Goal: Use online tool/utility

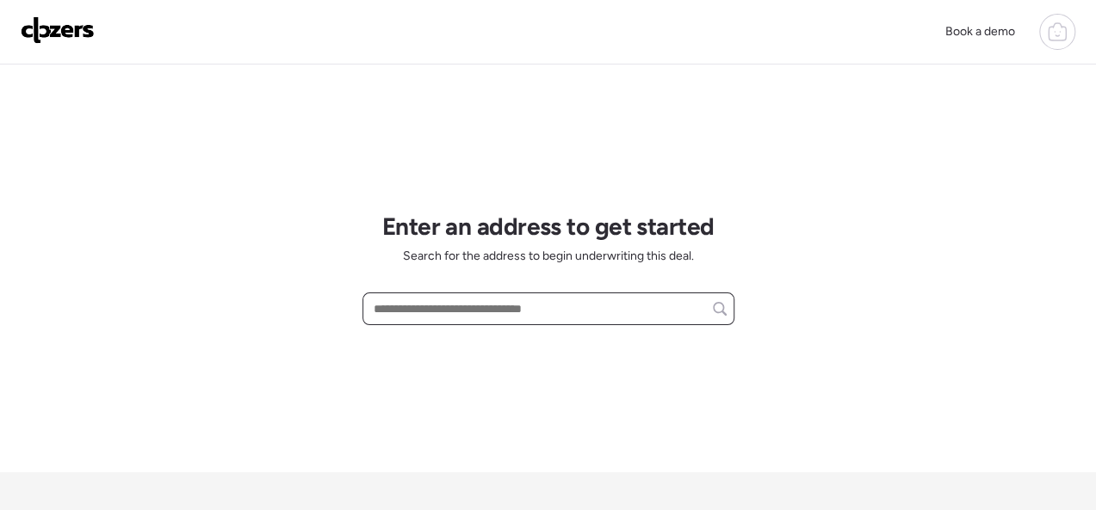
click at [434, 315] on input "text" at bounding box center [548, 309] width 356 height 24
paste input "**********"
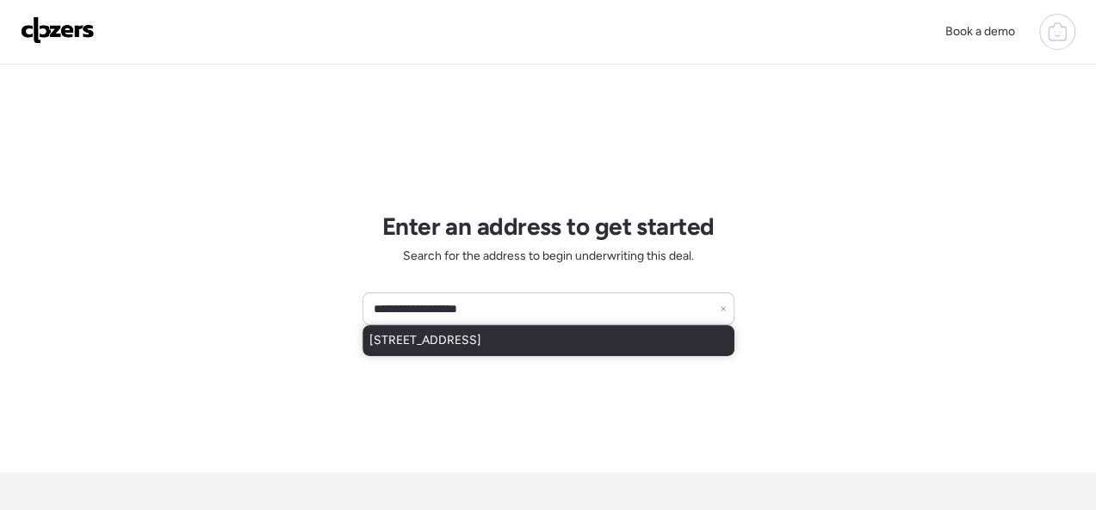
click at [476, 334] on span "[STREET_ADDRESS]" at bounding box center [425, 340] width 112 height 17
type input "**********"
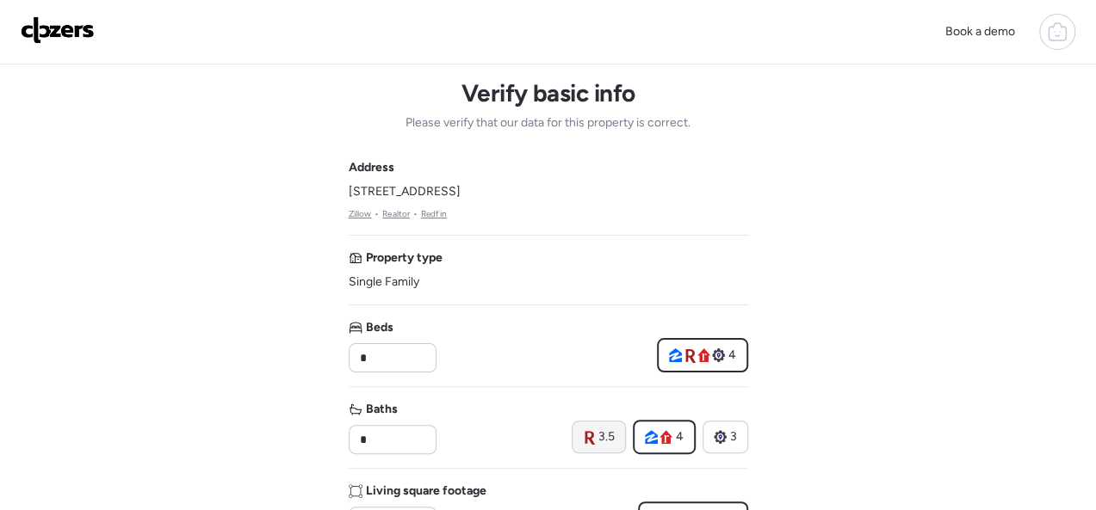
click at [593, 435] on icon at bounding box center [589, 438] width 10 height 14
type input "***"
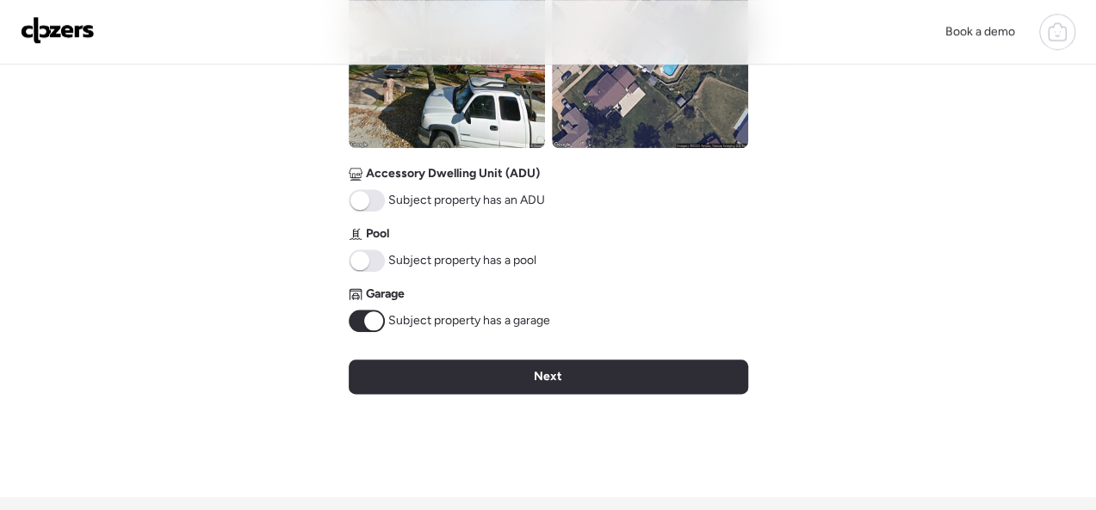
scroll to position [775, 0]
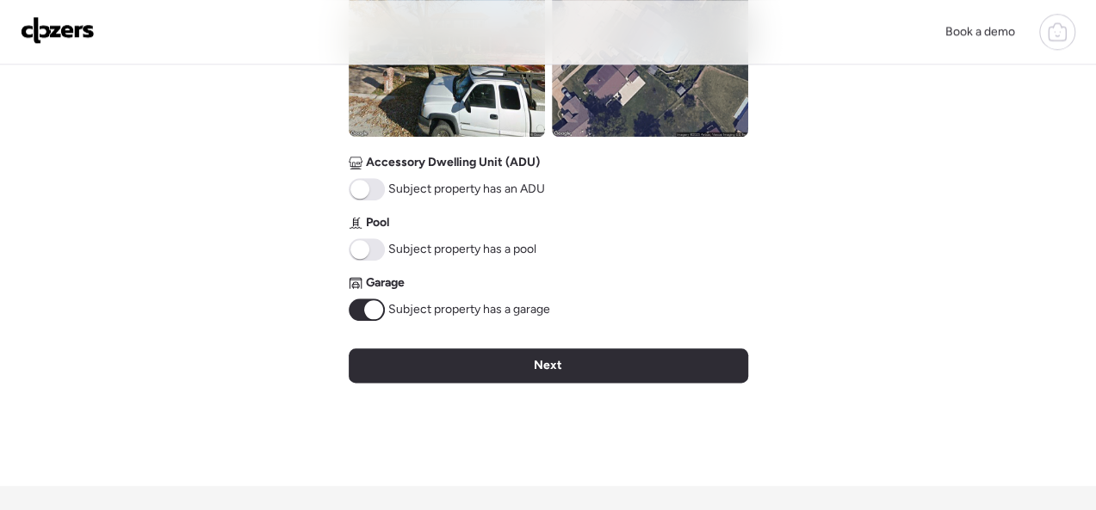
click at [370, 252] on span at bounding box center [367, 249] width 36 height 22
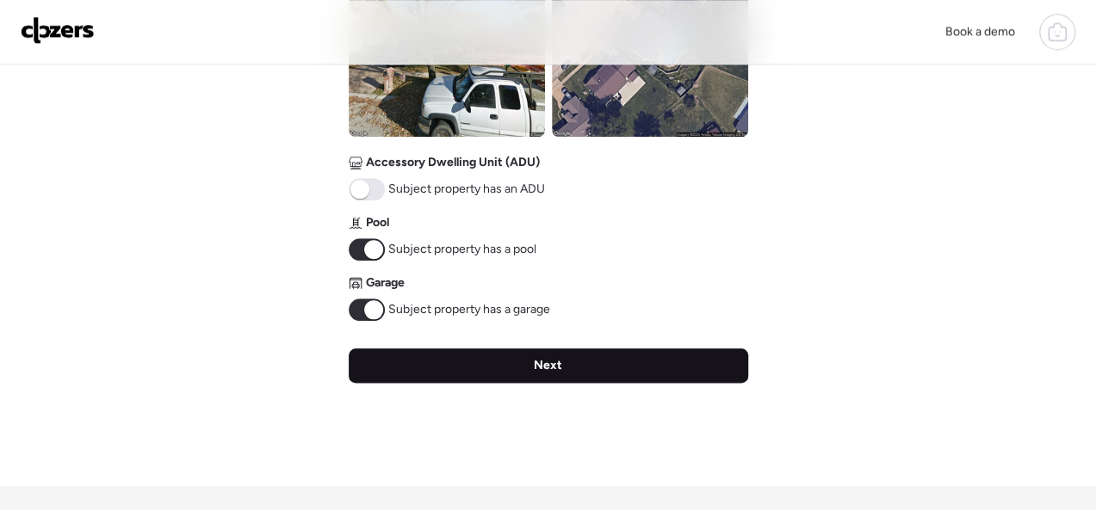
click at [535, 363] on span "Next" at bounding box center [548, 365] width 28 height 17
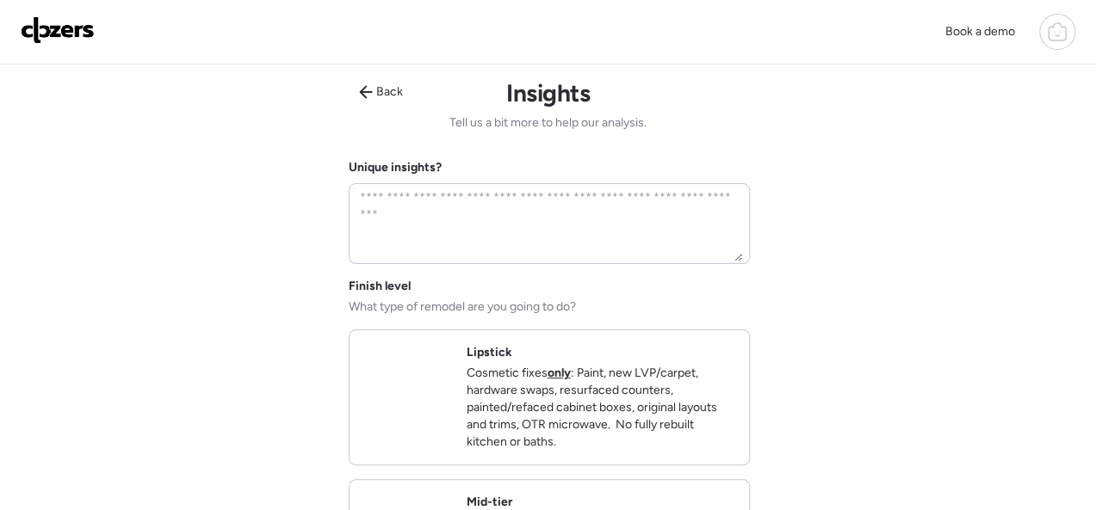
scroll to position [0, 0]
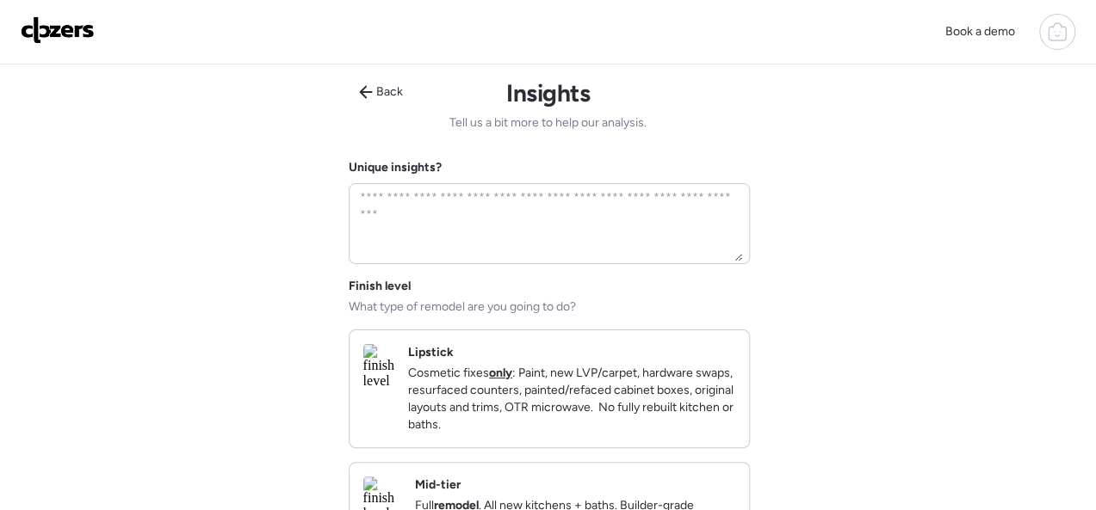
click at [716, 349] on div "Lipstick Cosmetic fixes only : Paint, new LVP/carpet, hardware swaps, resurface…" at bounding box center [571, 389] width 327 height 90
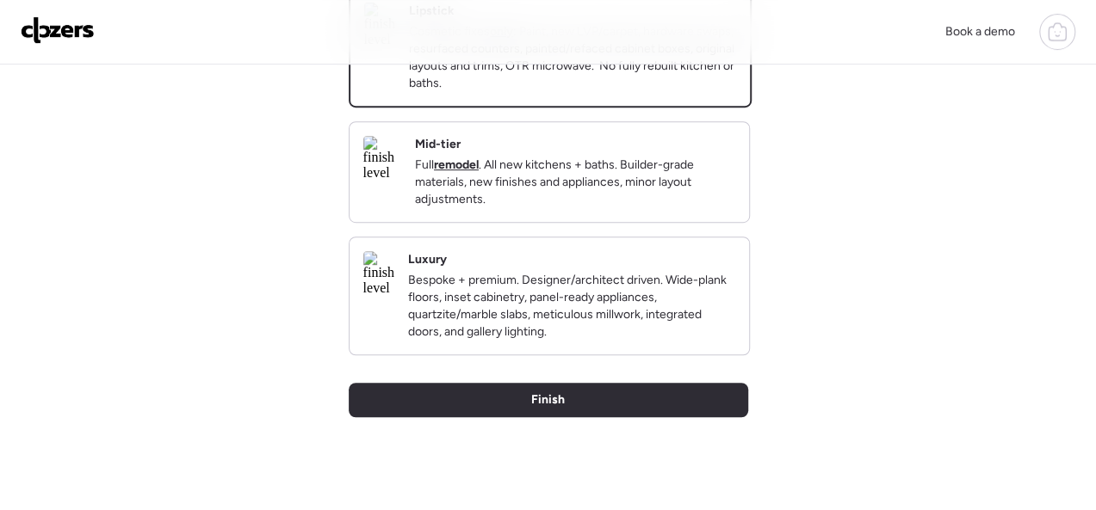
scroll to position [344, 0]
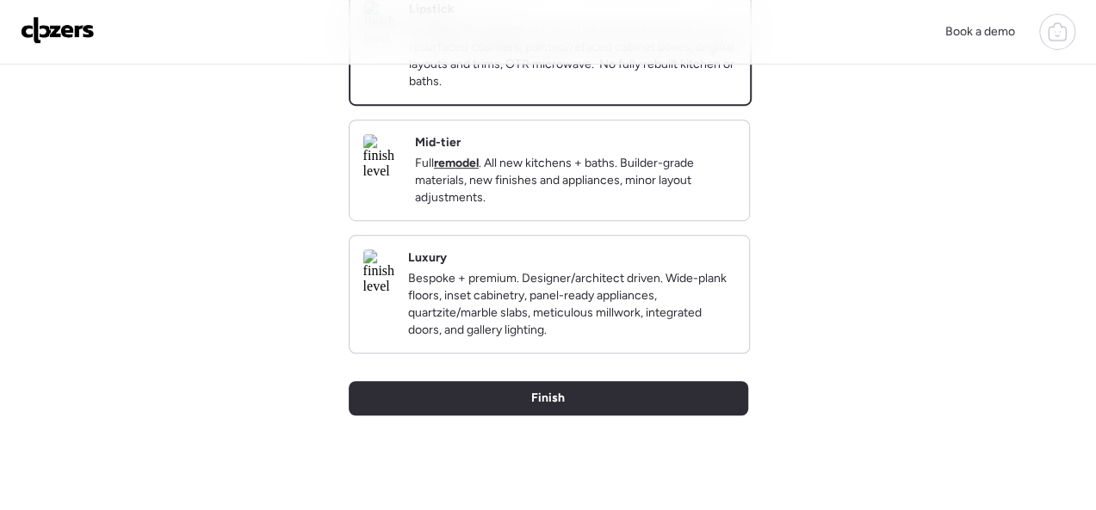
click at [707, 152] on div "Mid-tier Full remodel . All new kitchens + baths. Builder-grade materials, new …" at bounding box center [575, 170] width 320 height 72
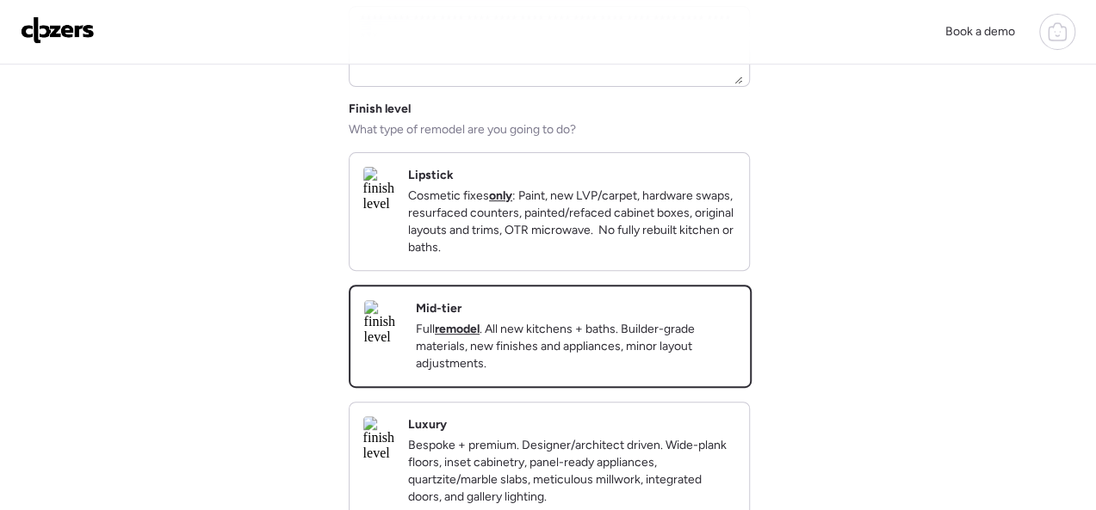
scroll to position [171, 0]
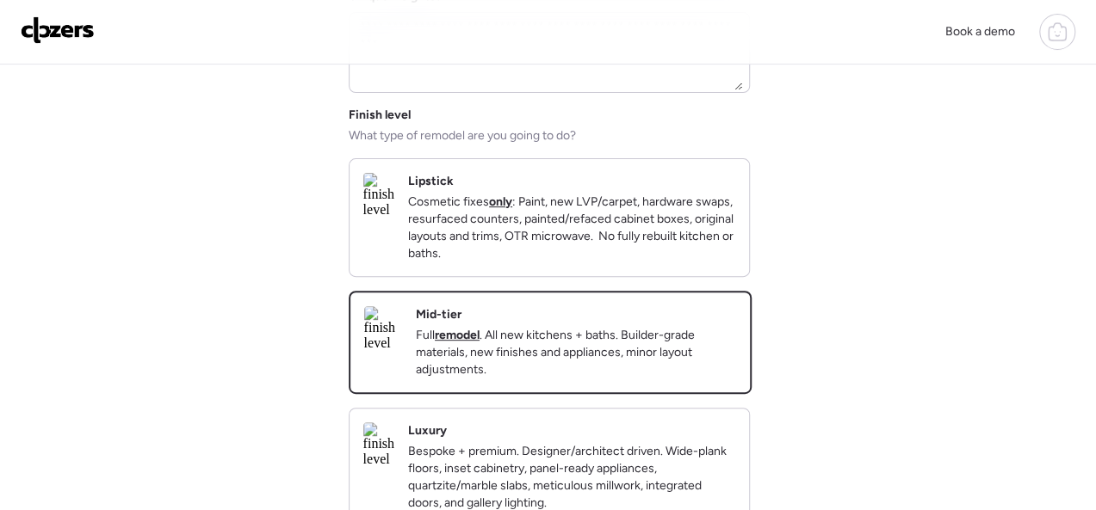
click at [702, 213] on p "Cosmetic fixes only : Paint, new LVP/carpet, hardware swaps, resurfaced counter…" at bounding box center [571, 228] width 327 height 69
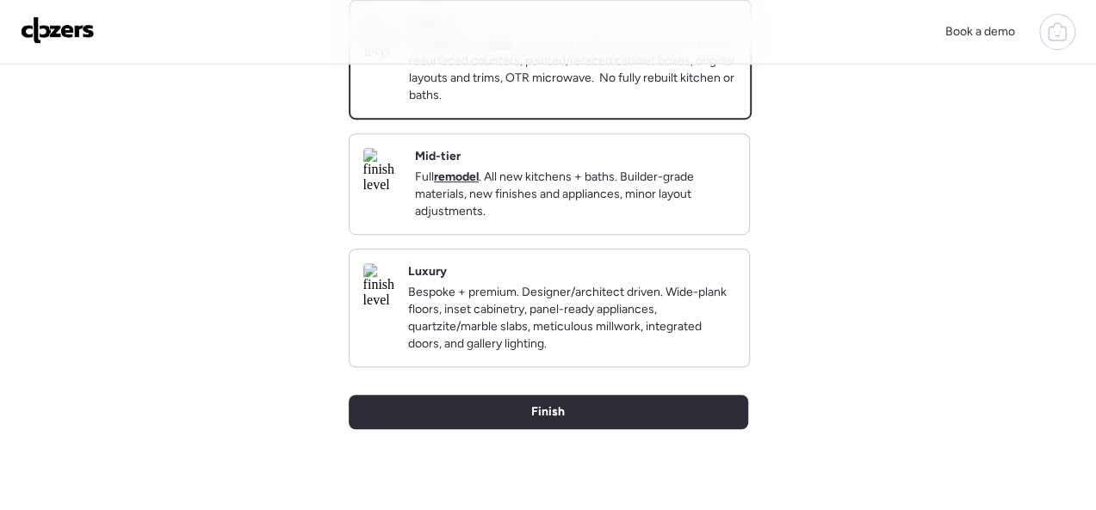
scroll to position [516, 0]
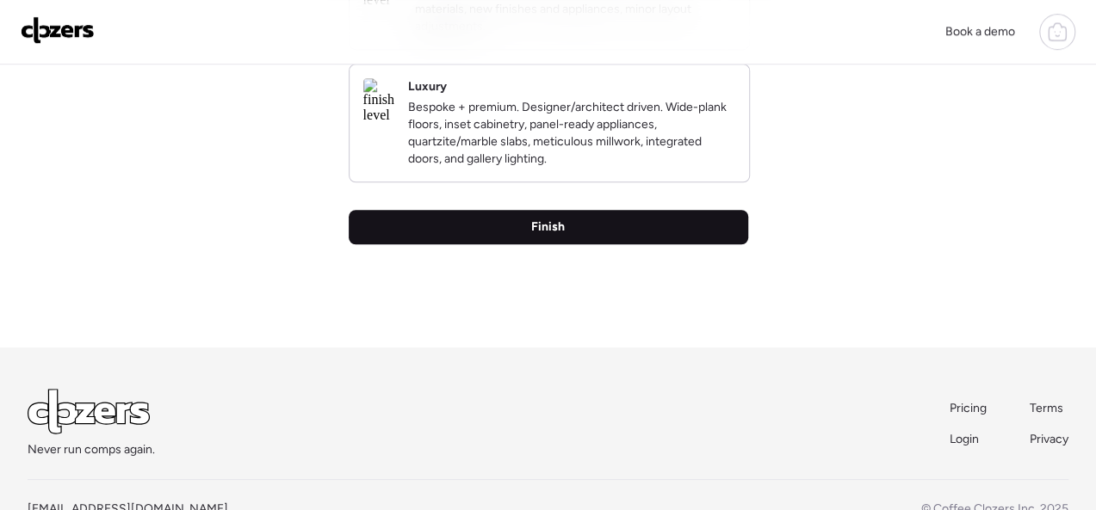
click at [540, 236] on span "Finish" at bounding box center [548, 227] width 34 height 17
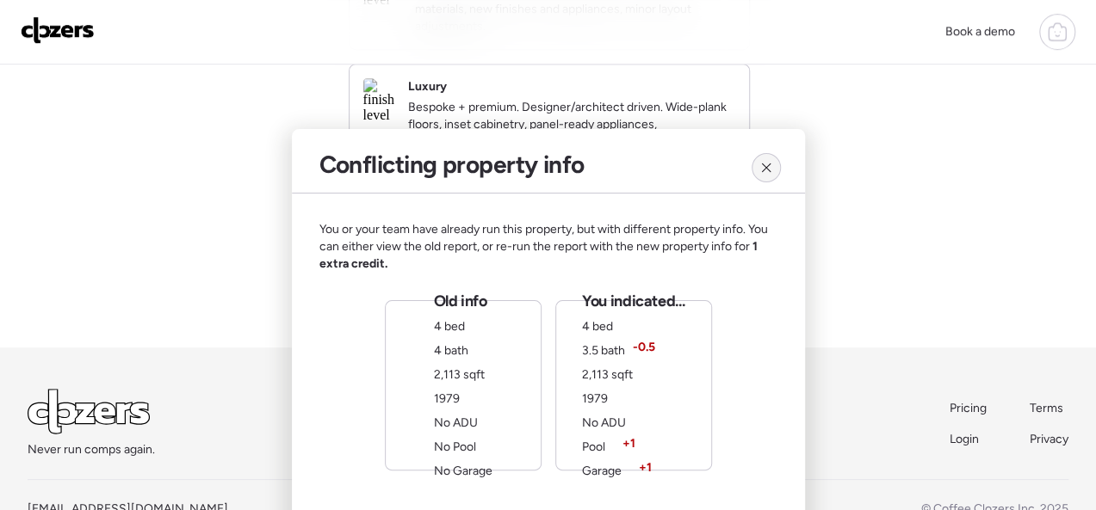
click at [759, 169] on icon at bounding box center [766, 168] width 14 height 14
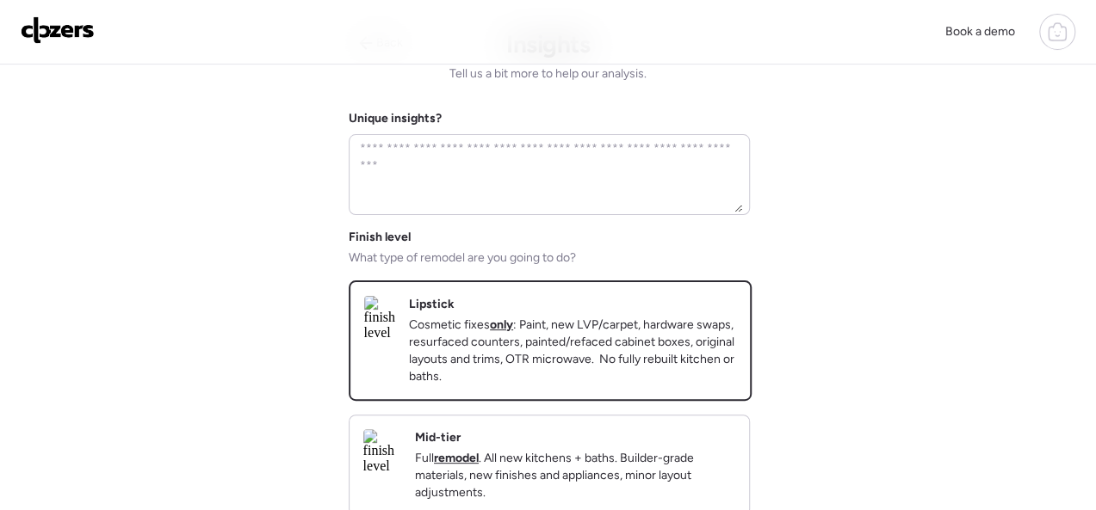
scroll to position [0, 0]
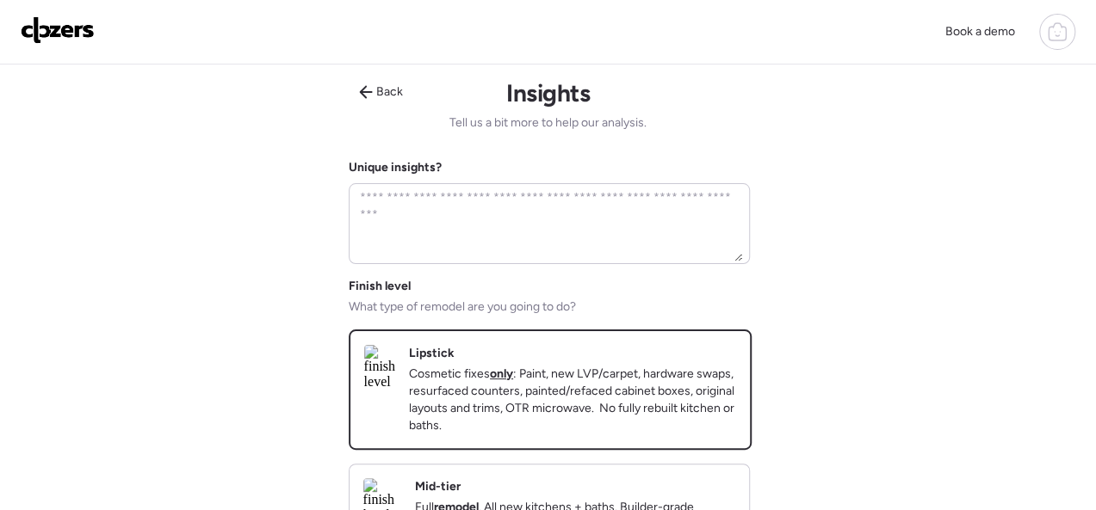
click at [380, 86] on span "Back" at bounding box center [389, 91] width 27 height 17
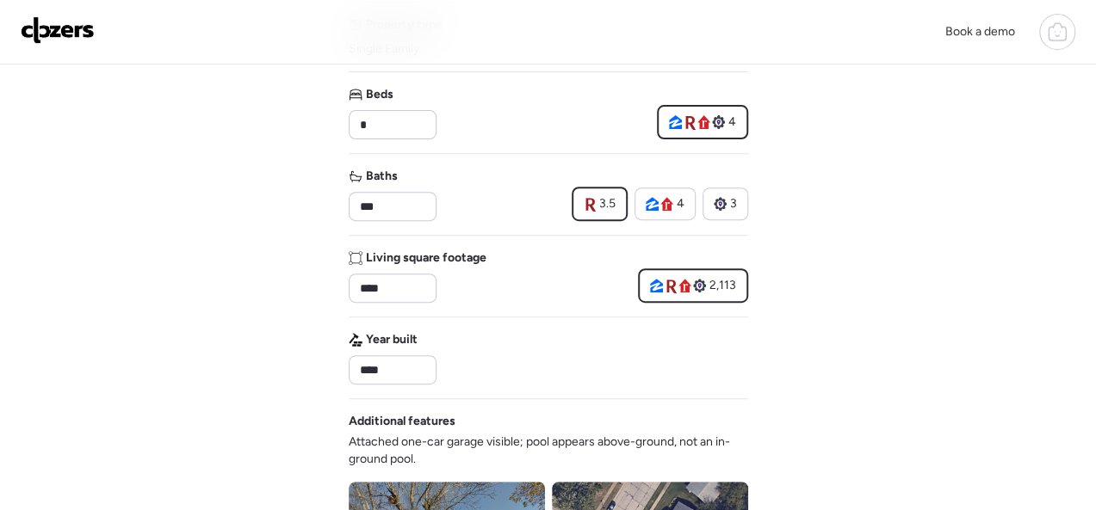
scroll to position [258, 0]
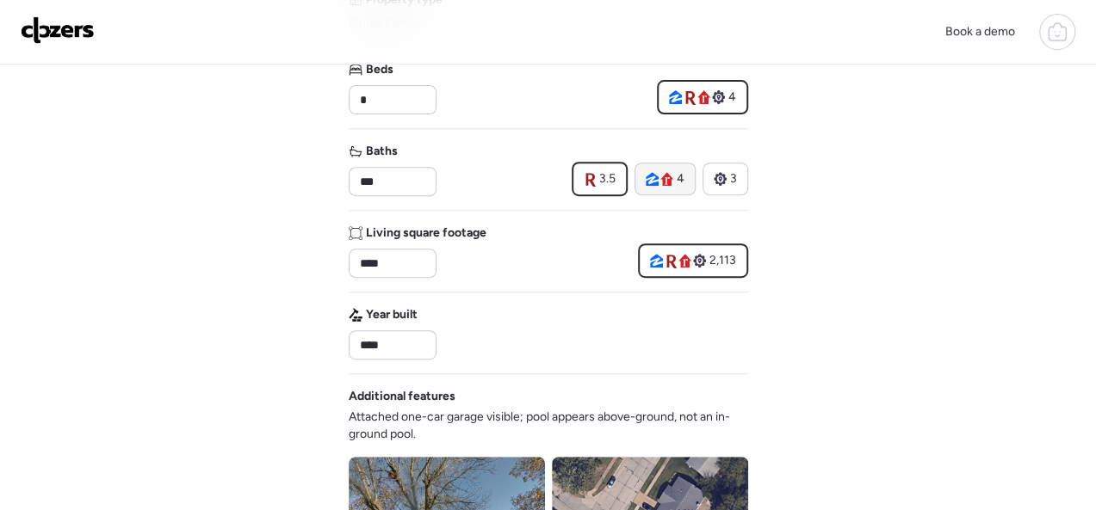
click at [676, 176] on span "4" at bounding box center [680, 178] width 8 height 17
type input "*"
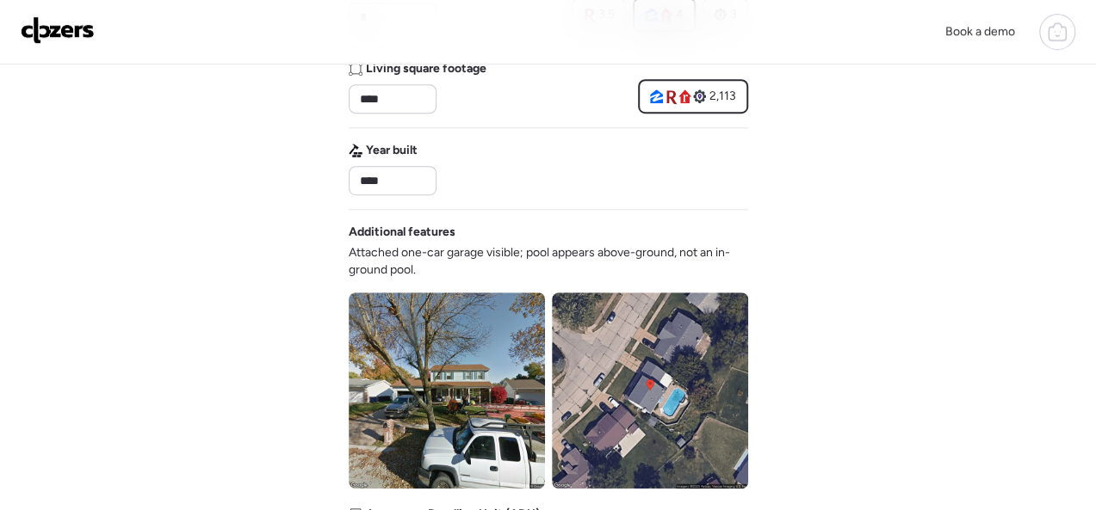
scroll to position [688, 0]
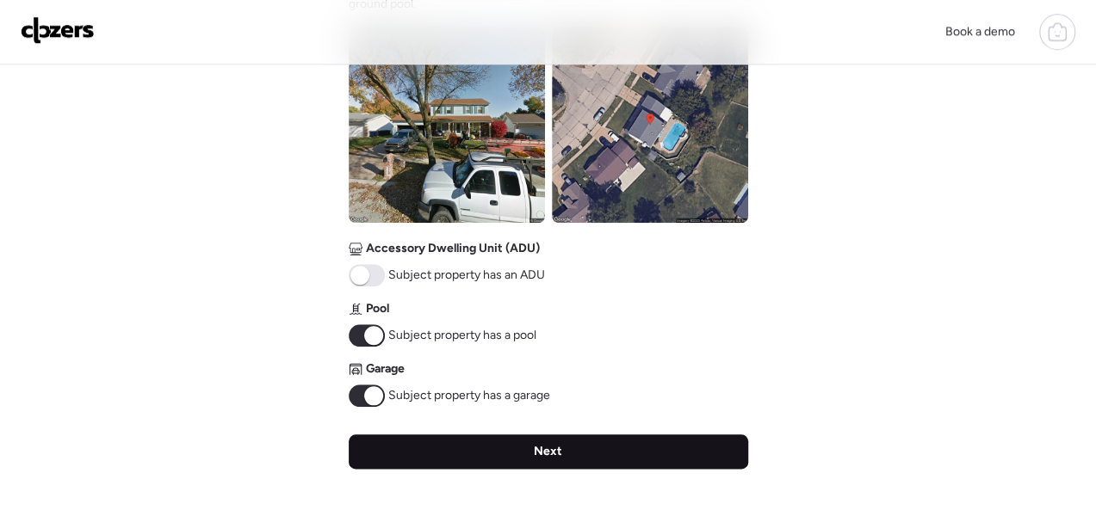
click at [530, 451] on div "Next" at bounding box center [548, 452] width 399 height 34
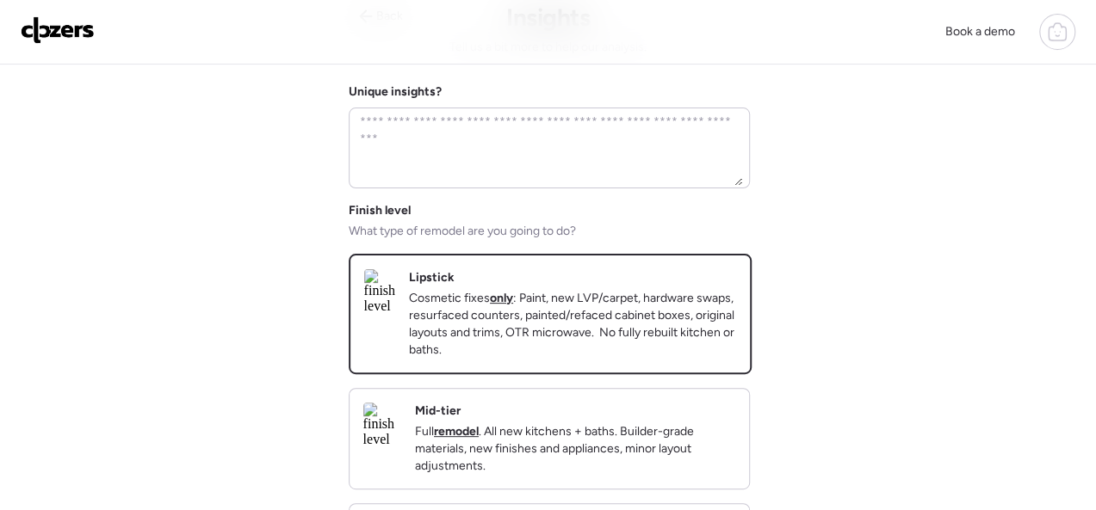
scroll to position [0, 0]
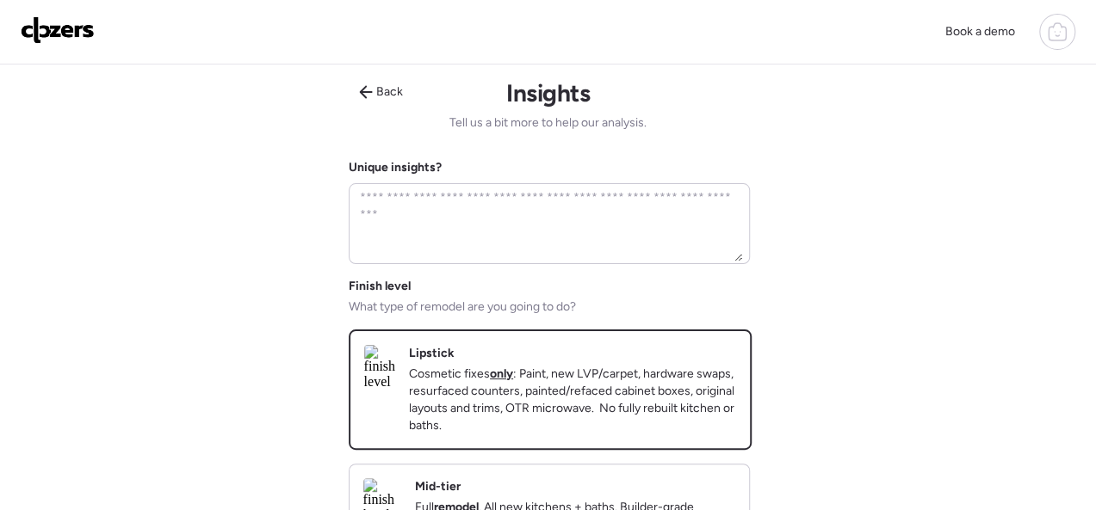
click at [698, 350] on div "Lipstick Cosmetic fixes only : Paint, new LVP/carpet, hardware swaps, resurface…" at bounding box center [572, 390] width 327 height 90
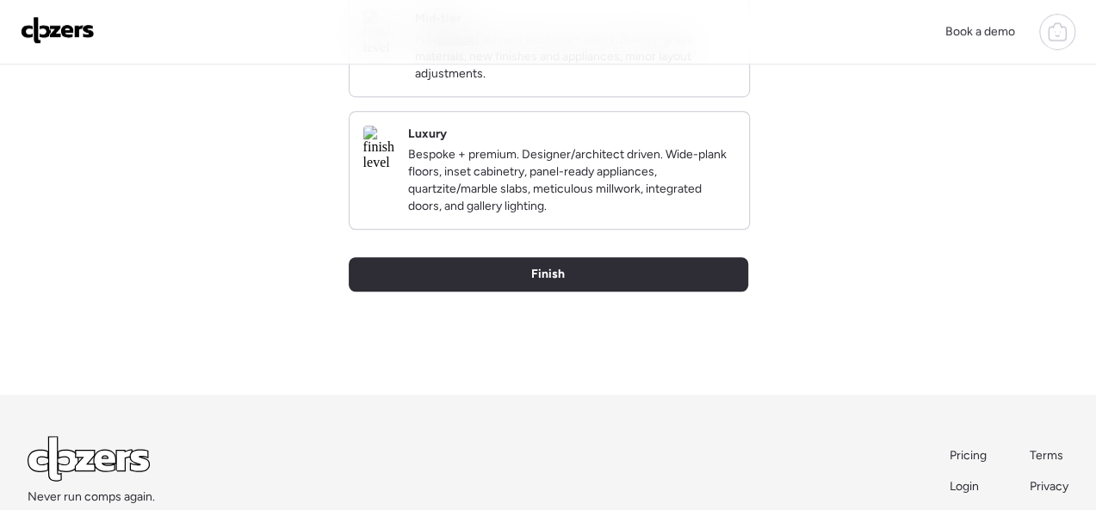
scroll to position [516, 0]
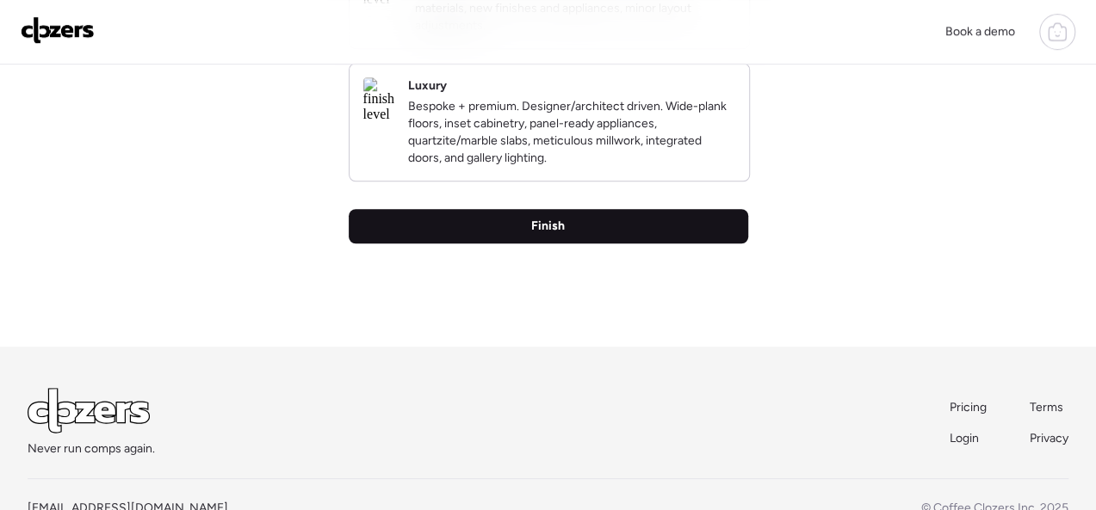
click at [555, 235] on span "Finish" at bounding box center [548, 226] width 34 height 17
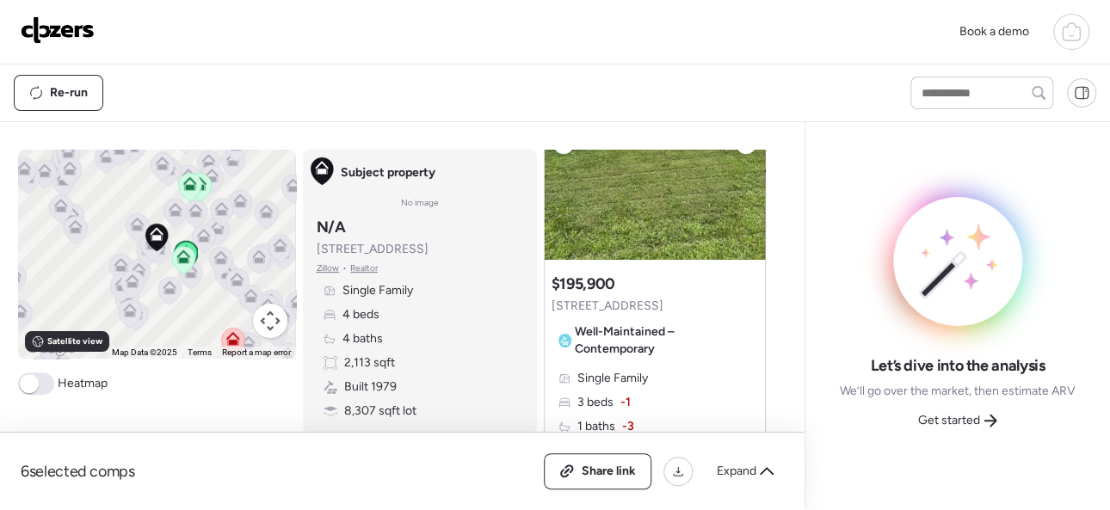
scroll to position [172, 0]
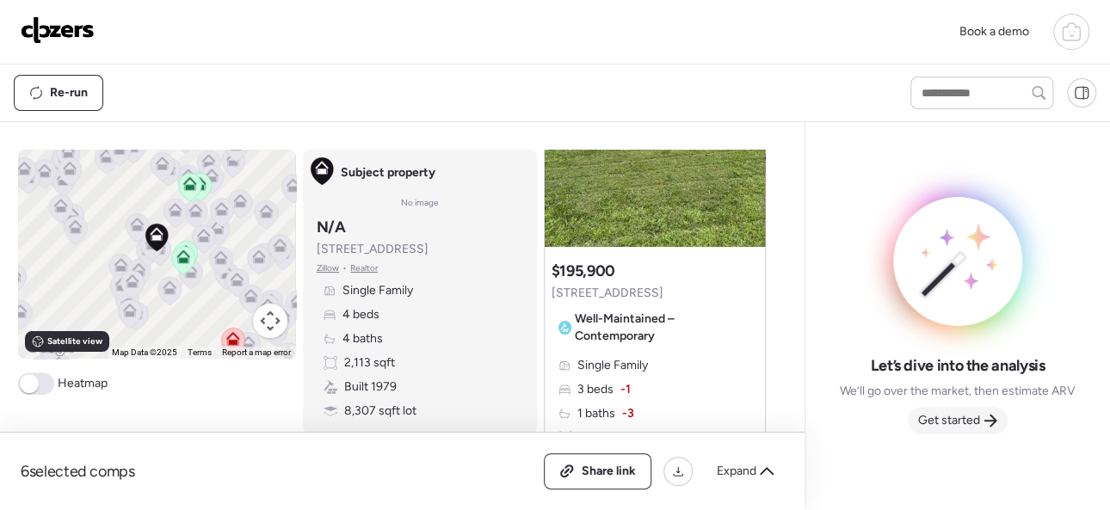
click at [975, 420] on span "Get started" at bounding box center [949, 420] width 62 height 17
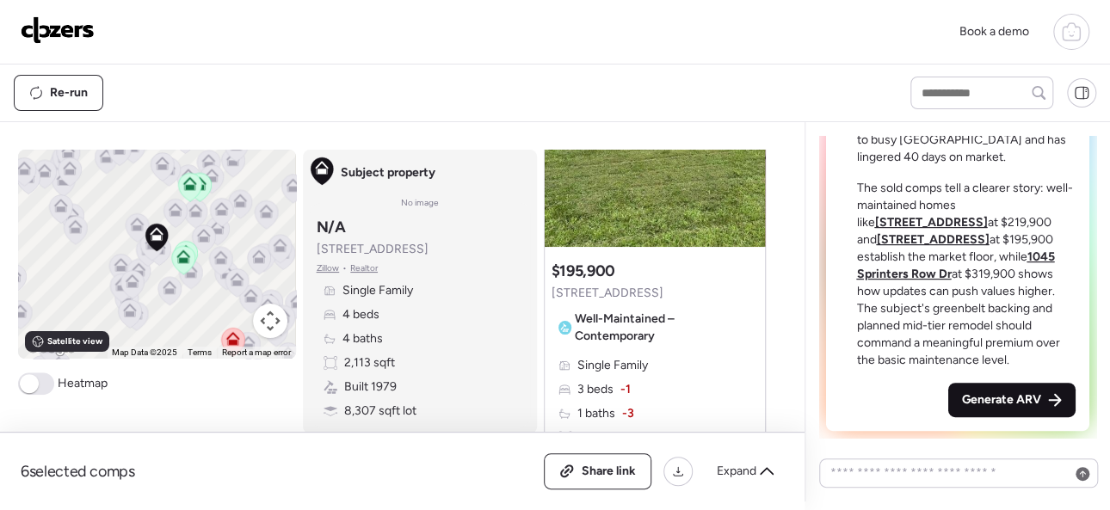
click at [1000, 403] on span "Generate ARV" at bounding box center [1001, 400] width 79 height 17
